Goal: Information Seeking & Learning: Check status

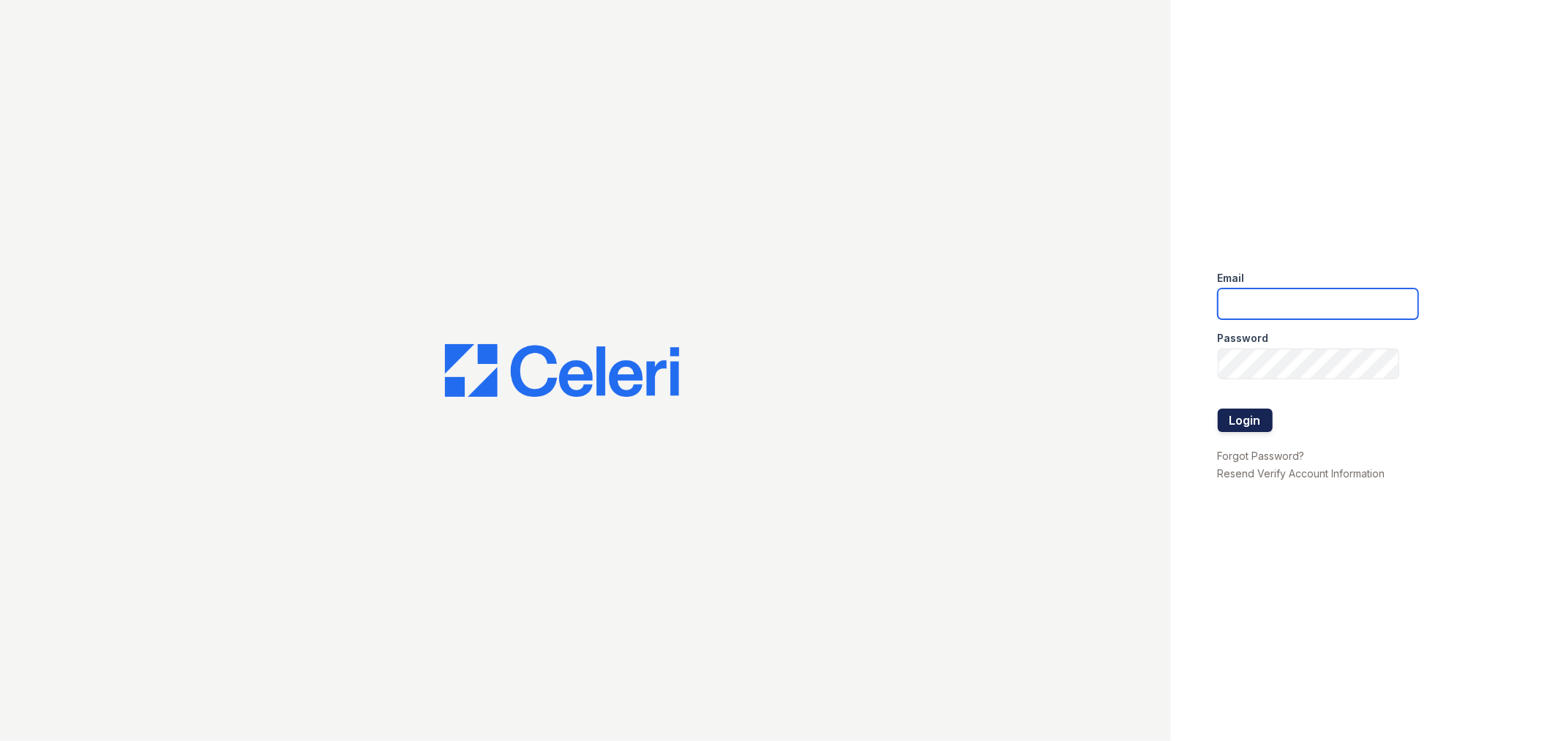
type input "lyndon3@cafmanagement.com"
click at [1232, 418] on button "Login" at bounding box center [1245, 419] width 55 height 23
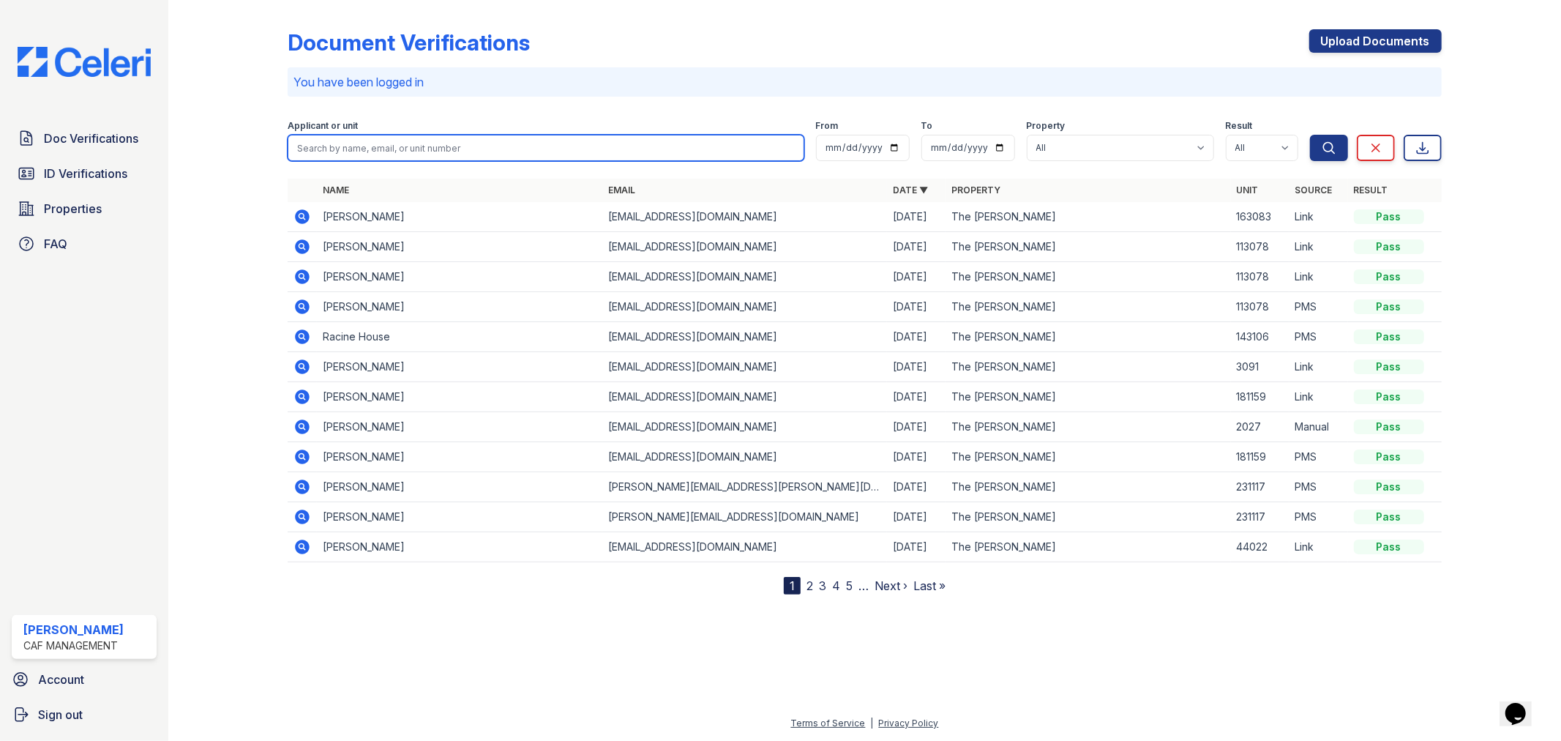
drag, startPoint x: 442, startPoint y: 146, endPoint x: 454, endPoint y: 146, distance: 11.7
click at [454, 146] on input "search" at bounding box center [546, 148] width 516 height 26
type input "Manoj"
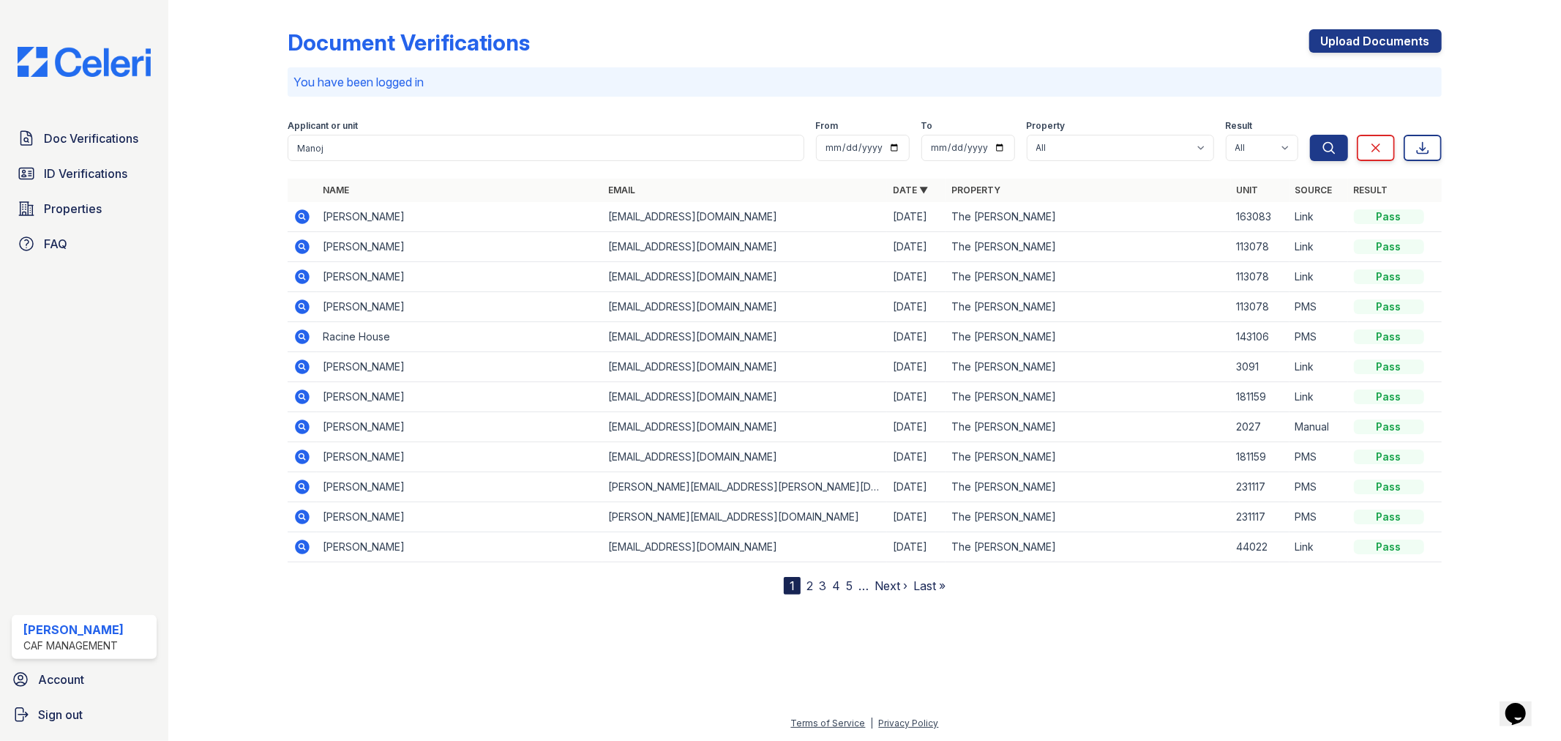
click at [806, 582] on link "2" at bounding box center [809, 585] width 7 height 15
click at [809, 586] on link "2" at bounding box center [809, 585] width 7 height 15
click at [813, 586] on nav "1 2 3 4 5 … Next › Last »" at bounding box center [865, 586] width 162 height 18
click at [929, 585] on link "Last »" at bounding box center [929, 585] width 32 height 15
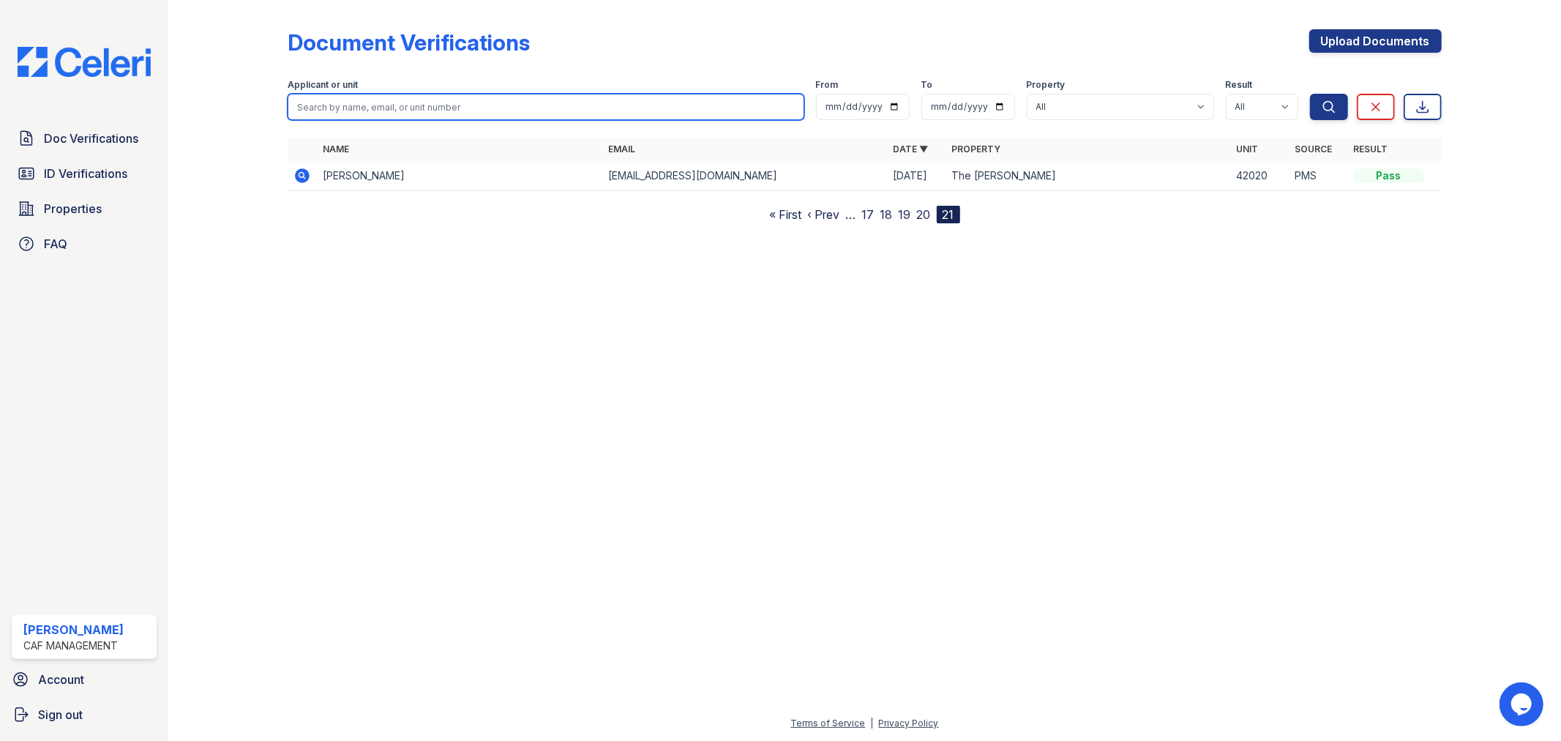
click at [415, 105] on input "search" at bounding box center [546, 107] width 516 height 26
type input "Manoj"
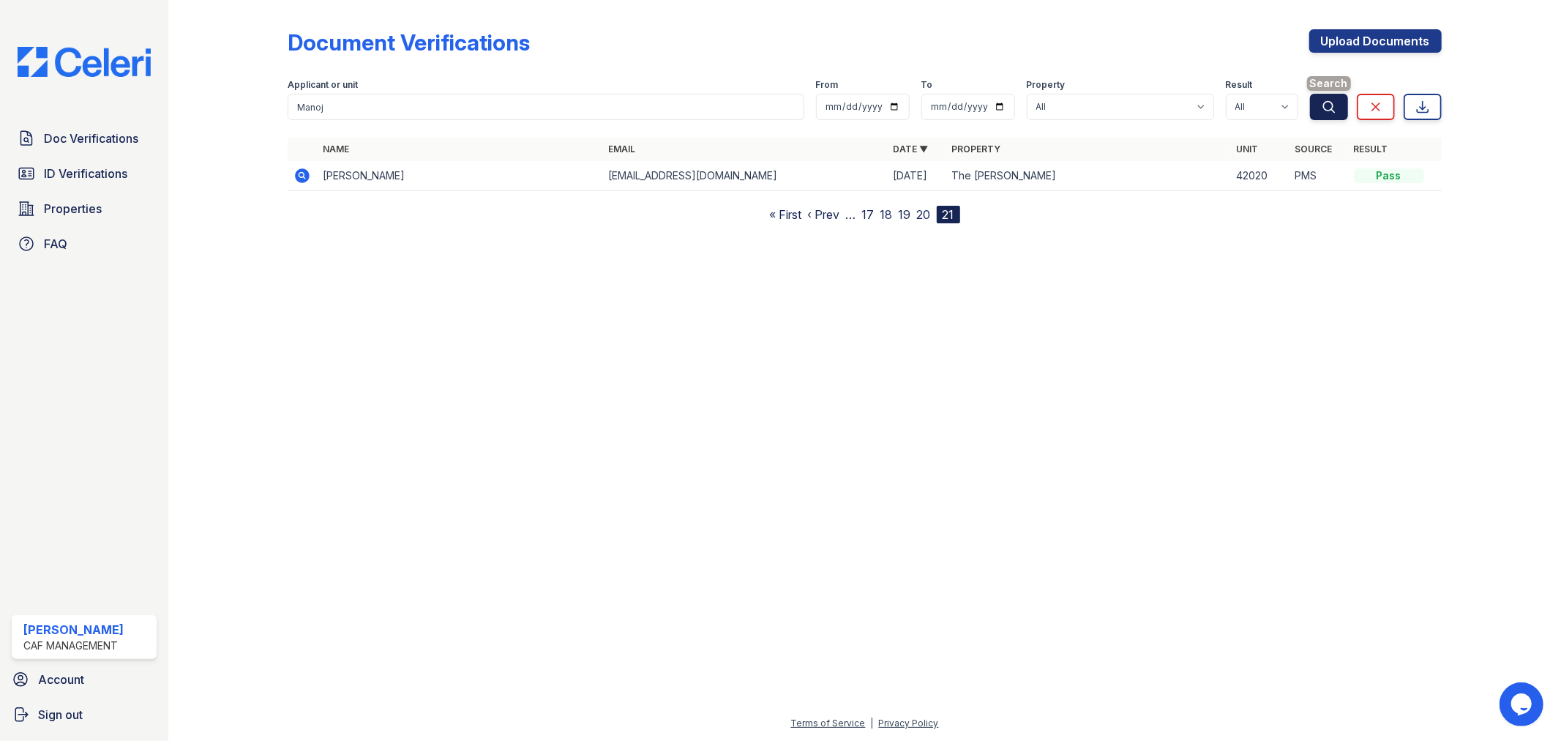
click at [1330, 106] on icon "submit" at bounding box center [1328, 107] width 15 height 15
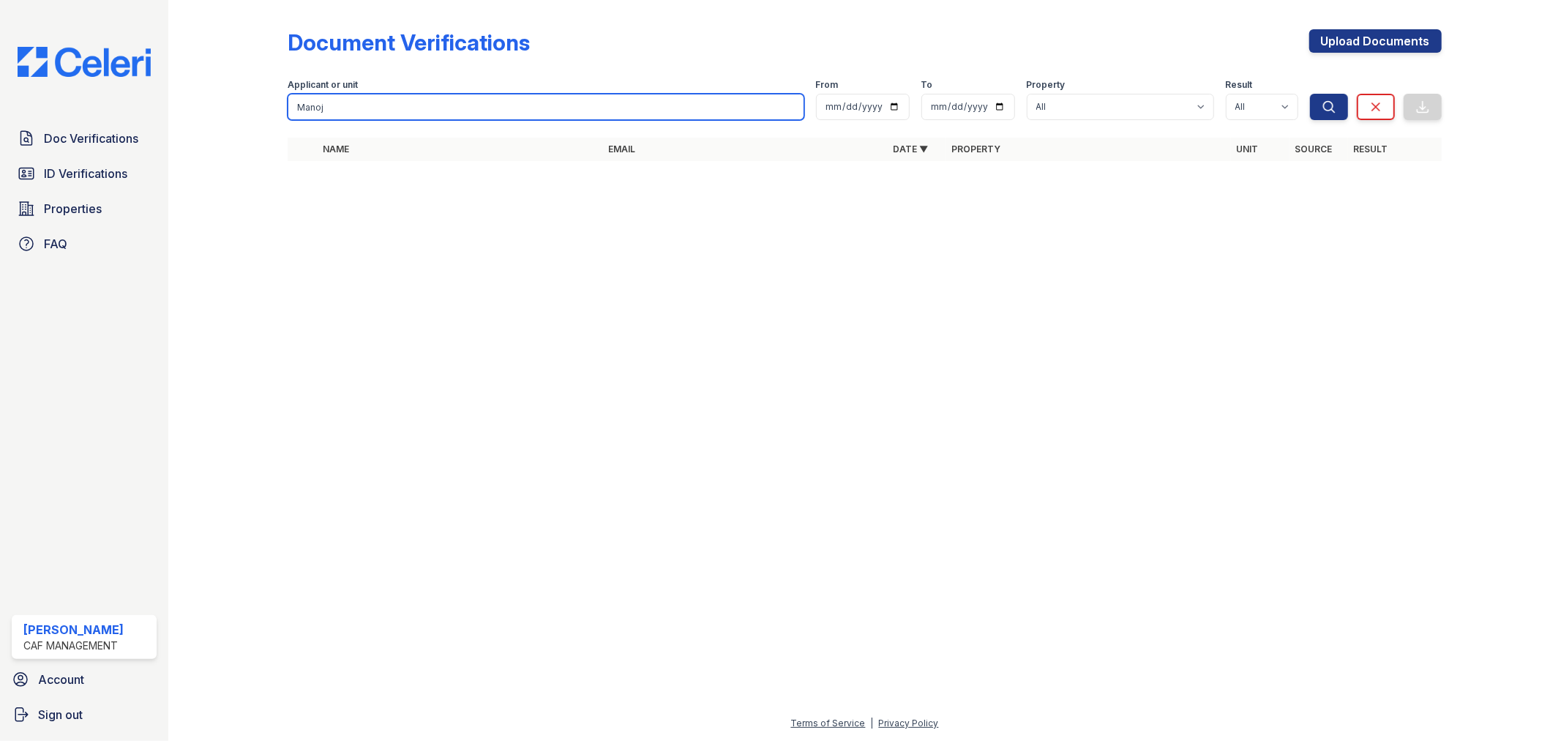
click at [399, 110] on input "Manoj" at bounding box center [546, 107] width 516 height 26
type input "M"
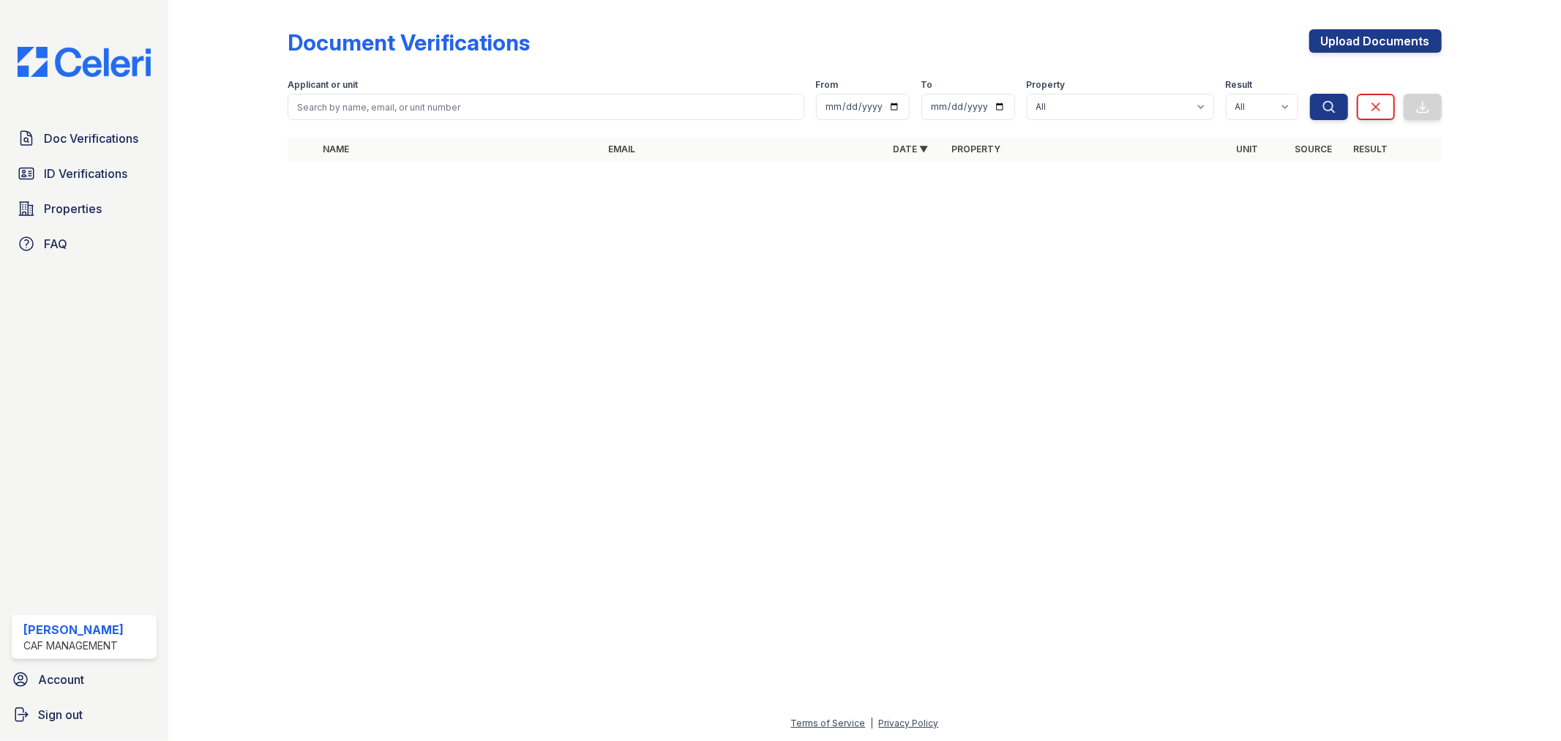
click at [866, 515] on div at bounding box center [865, 456] width 1346 height 515
click at [77, 149] on link "Doc Verifications" at bounding box center [84, 138] width 145 height 29
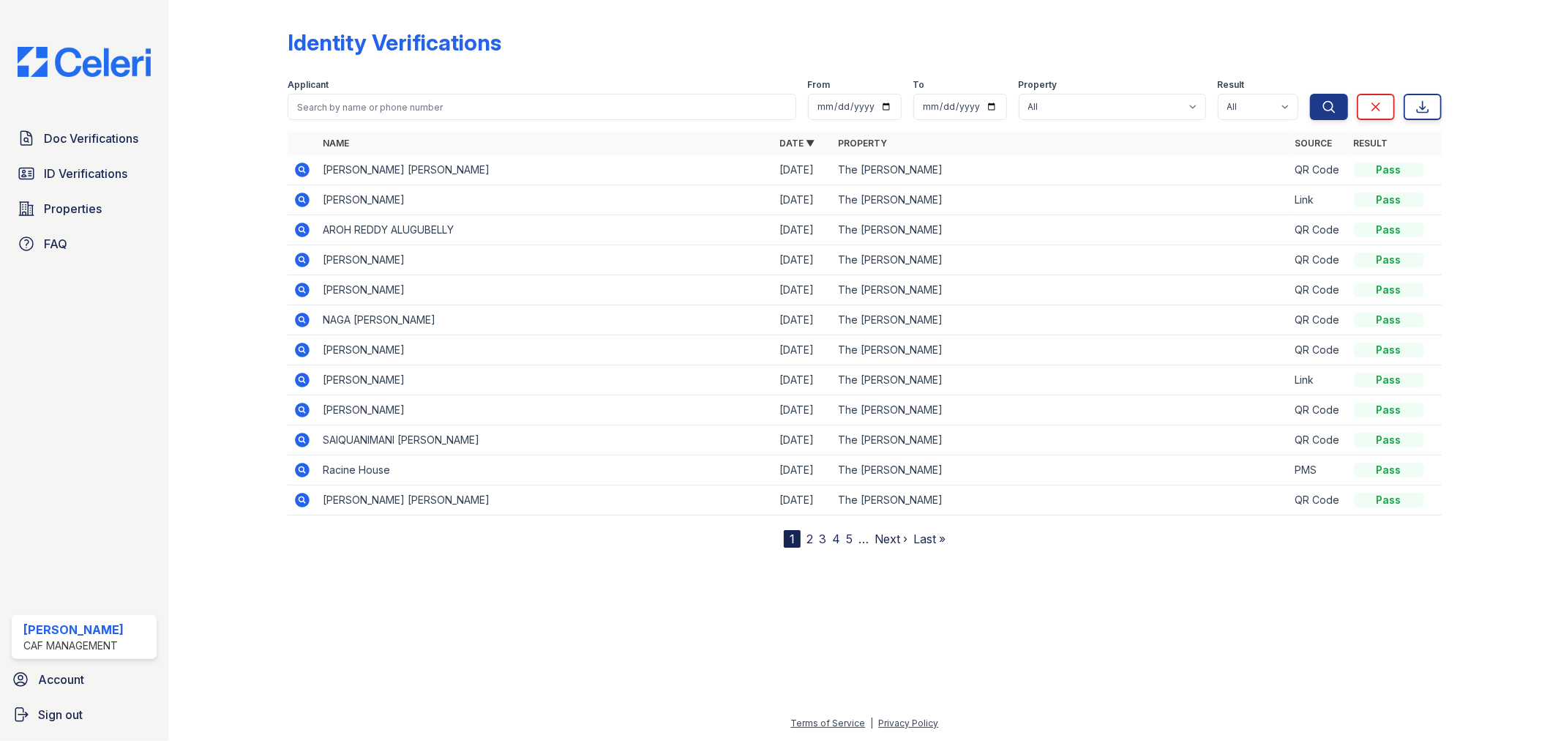
click at [302, 168] on icon at bounding box center [302, 169] width 4 height 4
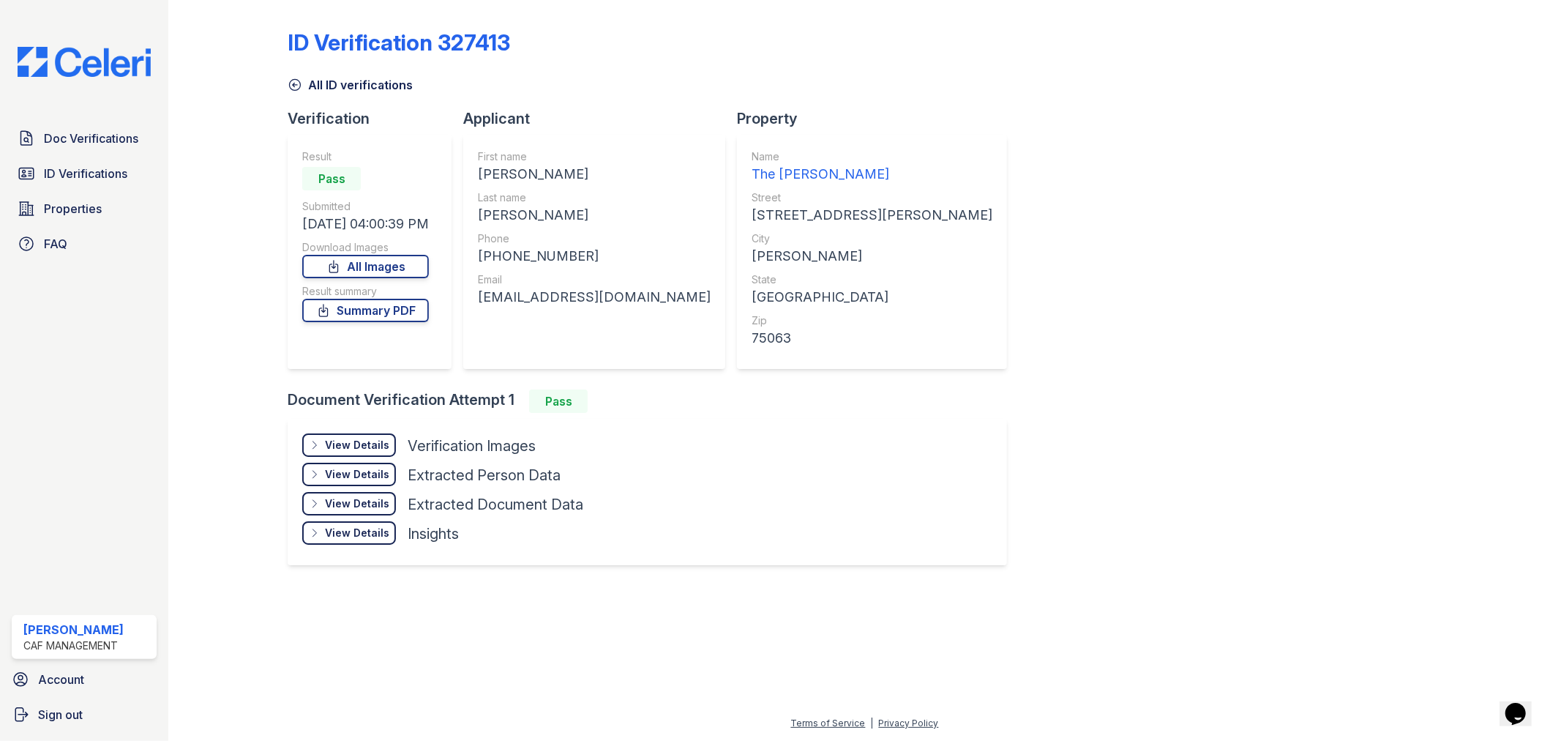
click at [389, 439] on div "View Details Details" at bounding box center [349, 444] width 94 height 23
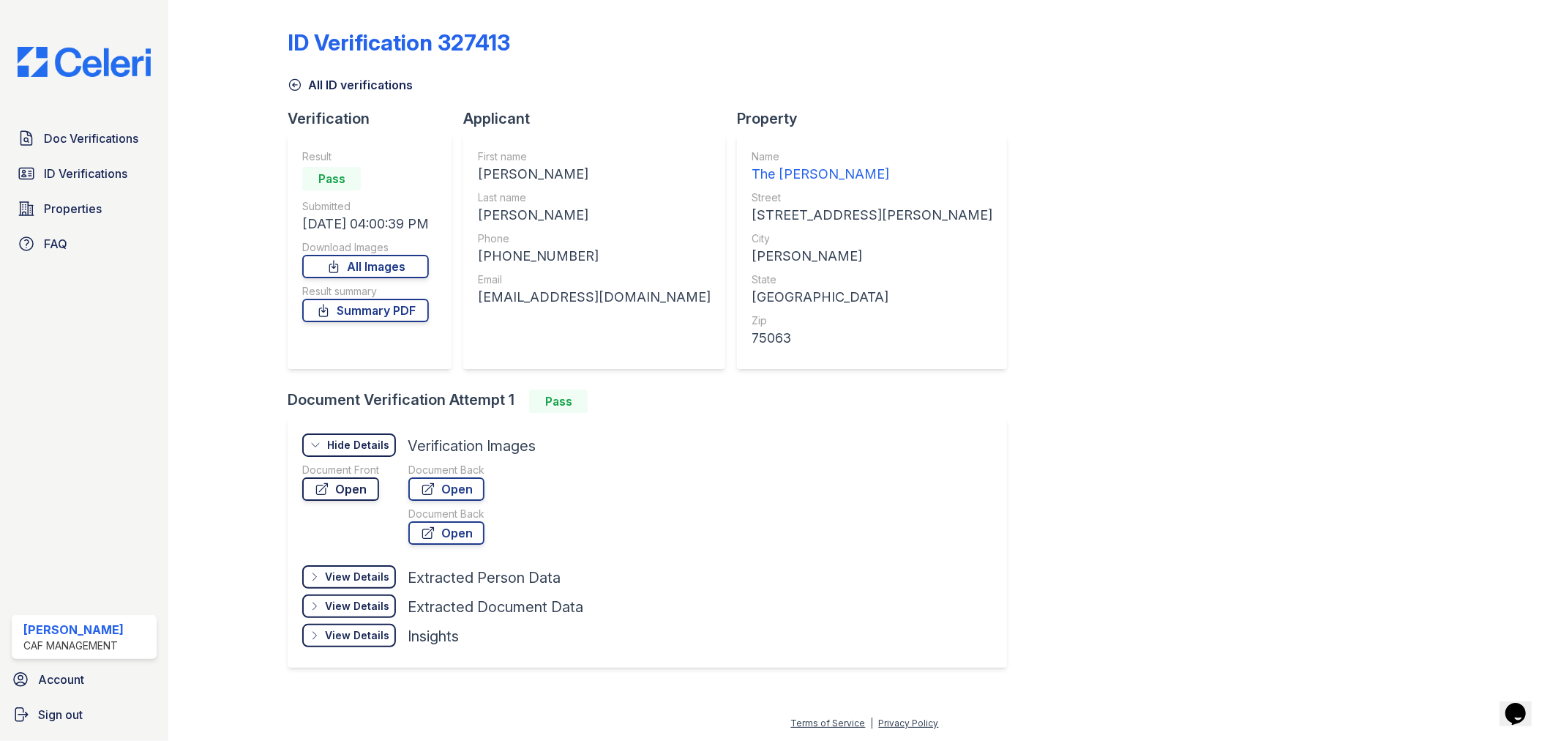
click at [364, 484] on link "Open" at bounding box center [340, 488] width 77 height 23
